Goal: Check status: Check status

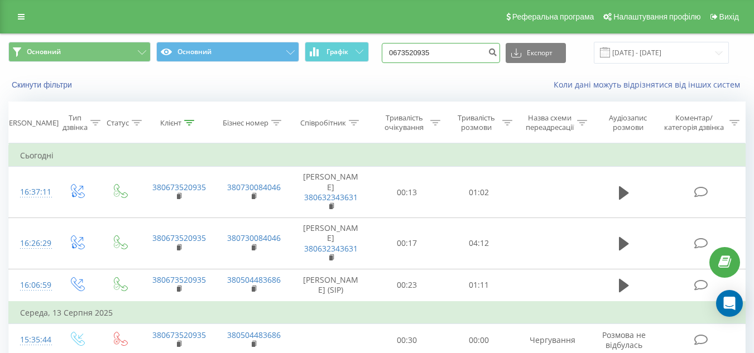
click at [458, 49] on input "0673520935" at bounding box center [441, 53] width 118 height 20
click at [455, 57] on input "0673520935" at bounding box center [441, 53] width 118 height 20
paste input "+380 63 757 7451"
click at [407, 52] on input "+380 63 757 7451" at bounding box center [441, 53] width 118 height 20
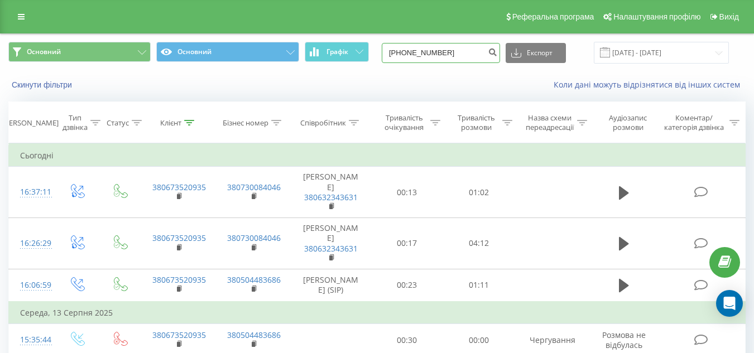
click at [417, 53] on input "+380 63 757 7451" at bounding box center [441, 53] width 118 height 20
click at [412, 53] on input "+380 63 757 7451" at bounding box center [441, 53] width 118 height 20
type input "0 63 757 7451"
click at [497, 51] on icon "submit" at bounding box center [492, 50] width 9 height 7
